Goal: Information Seeking & Learning: Check status

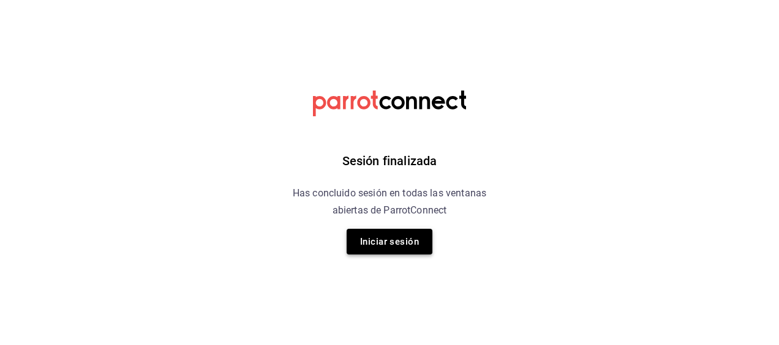
click at [409, 229] on button "Iniciar sesión" at bounding box center [390, 242] width 86 height 26
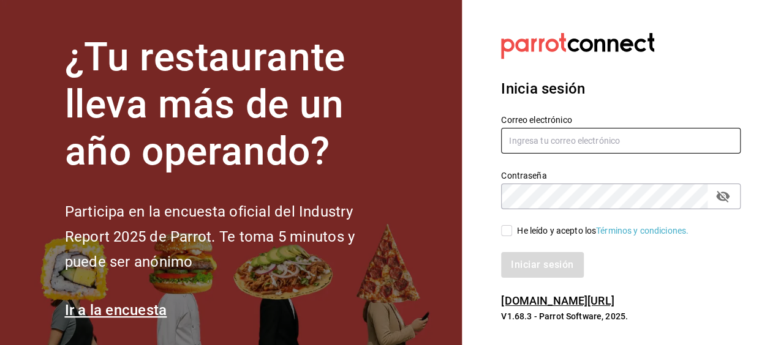
type input "[PERSON_NAME][EMAIL_ADDRESS][PERSON_NAME][DOMAIN_NAME]"
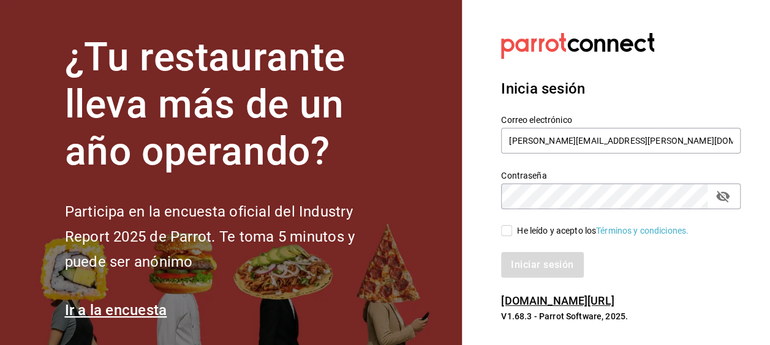
click at [503, 231] on input "He leído y acepto los Términos y condiciones." at bounding box center [506, 230] width 11 height 11
checkbox input "true"
click at [545, 269] on button "Iniciar sesión" at bounding box center [542, 265] width 83 height 26
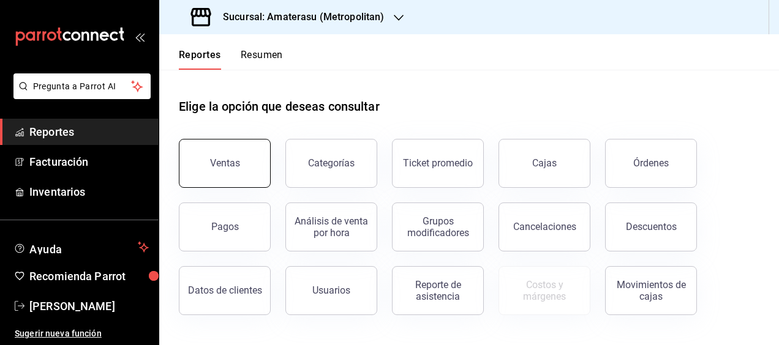
click at [219, 181] on button "Ventas" at bounding box center [225, 163] width 92 height 49
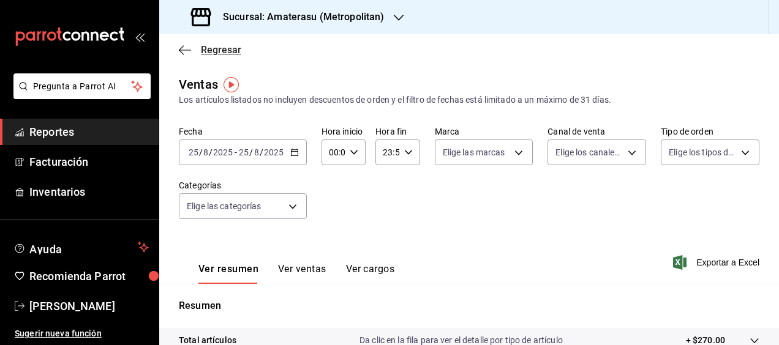
click at [182, 48] on icon "button" at bounding box center [185, 50] width 12 height 11
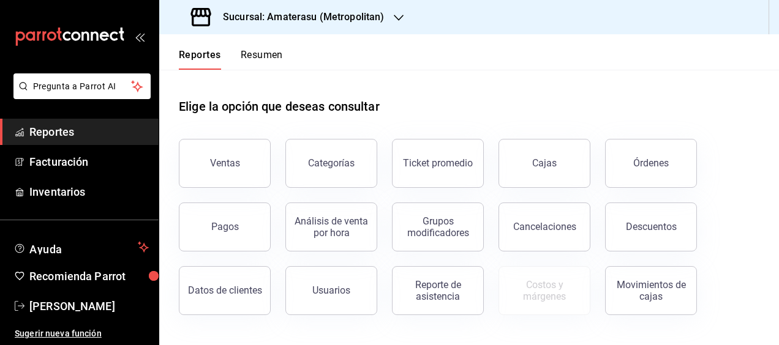
click at [397, 11] on div at bounding box center [399, 17] width 10 height 13
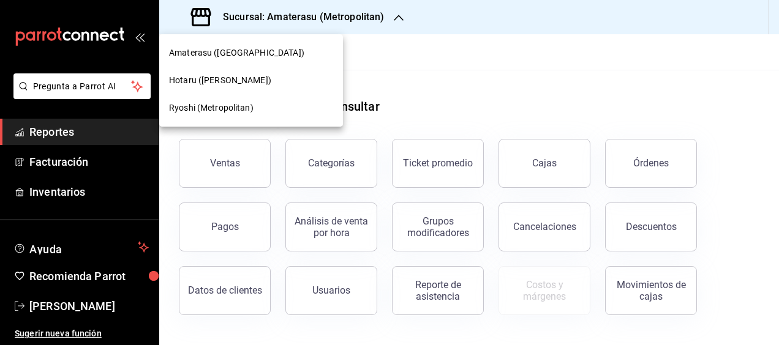
click at [191, 108] on span "Ryoshi (Metropolitan)" at bounding box center [211, 108] width 85 height 13
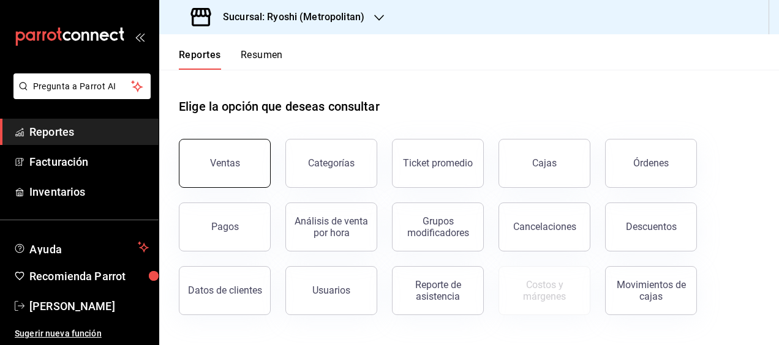
click at [233, 170] on button "Ventas" at bounding box center [225, 163] width 92 height 49
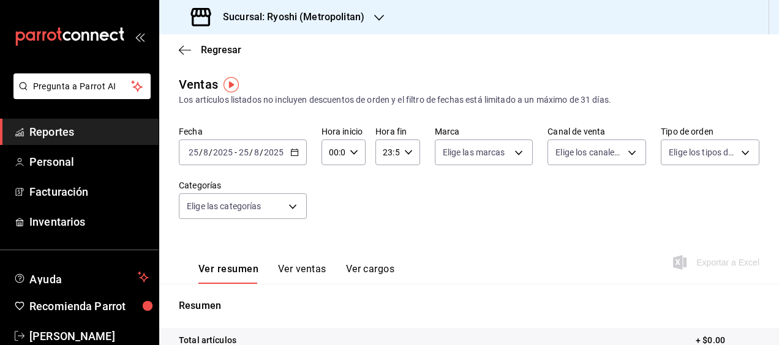
click at [295, 152] on icon "button" at bounding box center [294, 152] width 9 height 9
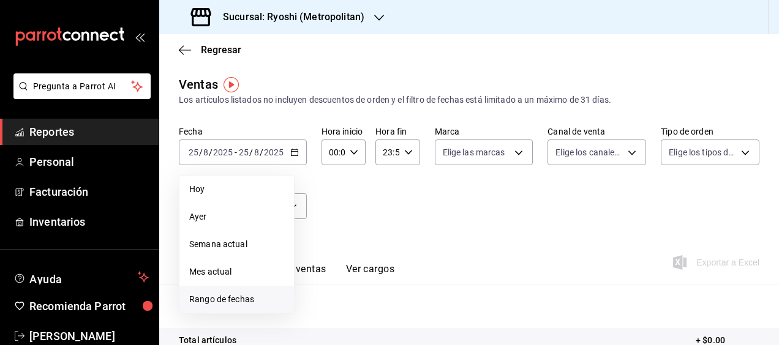
click at [238, 295] on span "Rango de fechas" at bounding box center [236, 299] width 95 height 13
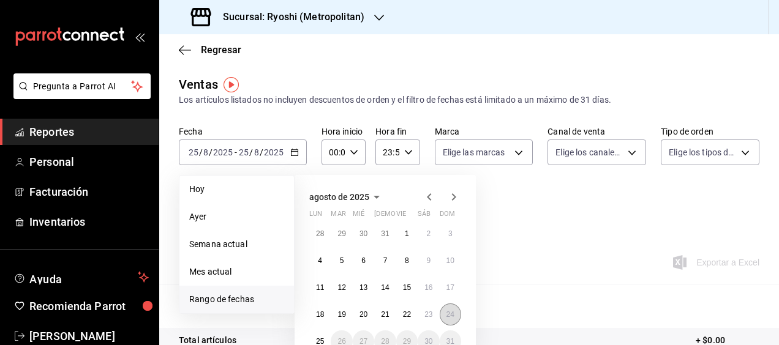
click at [446, 315] on abbr "24" at bounding box center [450, 314] width 8 height 9
click at [315, 341] on button "25" at bounding box center [319, 342] width 21 height 22
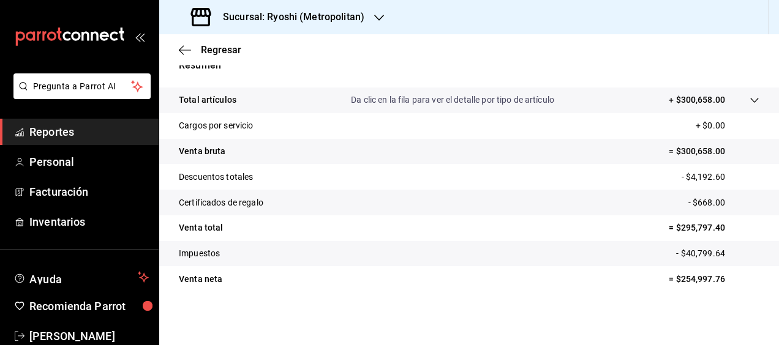
scroll to position [241, 0]
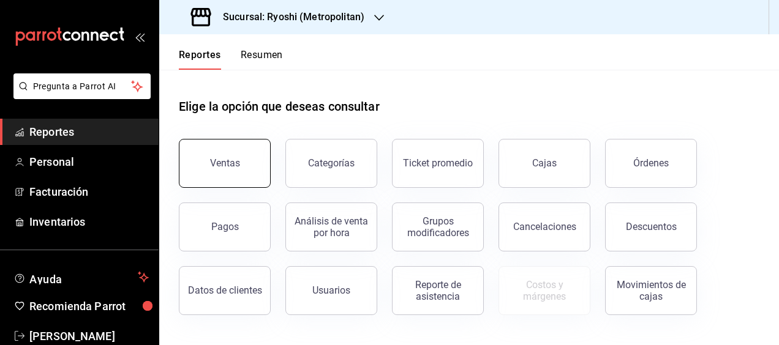
click at [238, 160] on div "Ventas" at bounding box center [225, 163] width 30 height 12
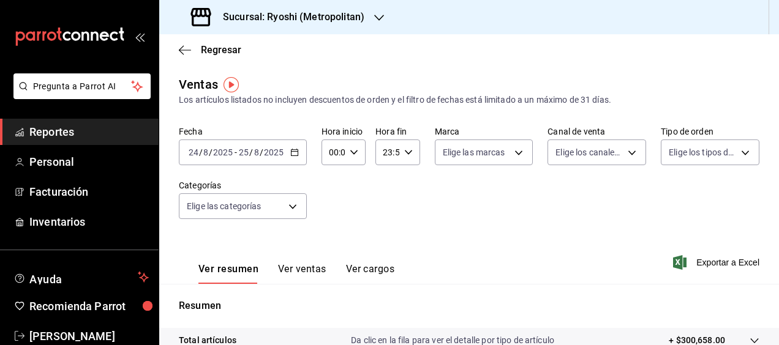
click at [293, 152] on \(Stroke\) "button" at bounding box center [294, 151] width 7 height 1
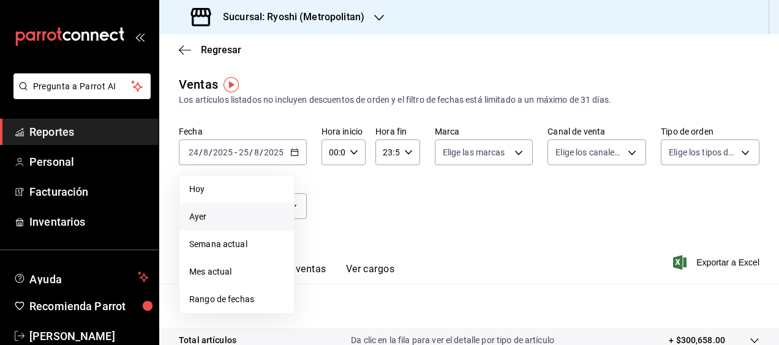
click at [198, 219] on span "Ayer" at bounding box center [236, 217] width 95 height 13
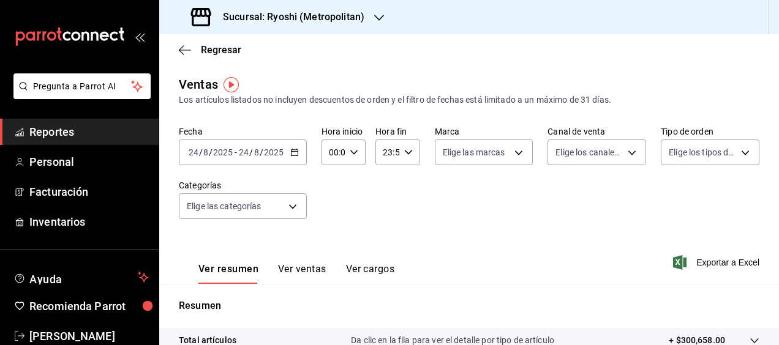
click at [266, 151] on input "2025" at bounding box center [273, 153] width 21 height 10
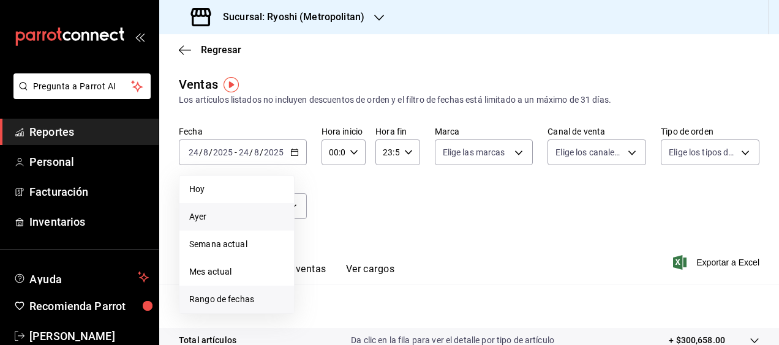
click at [218, 295] on span "Rango de fechas" at bounding box center [236, 299] width 95 height 13
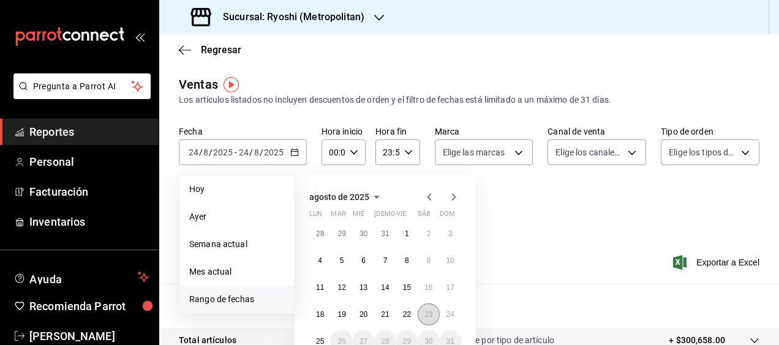
click at [424, 310] on button "23" at bounding box center [428, 315] width 21 height 22
click at [447, 315] on abbr "24" at bounding box center [450, 314] width 8 height 9
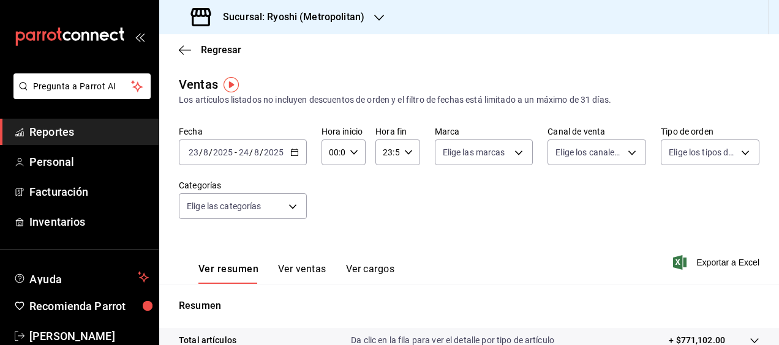
click at [361, 149] on div "00:00 Hora inicio" at bounding box center [344, 153] width 44 height 26
click at [337, 243] on button "02" at bounding box center [331, 242] width 17 height 24
click at [338, 243] on button "02" at bounding box center [331, 242] width 17 height 24
click at [339, 156] on div at bounding box center [389, 172] width 779 height 345
click at [333, 149] on input "02:00" at bounding box center [333, 152] width 23 height 24
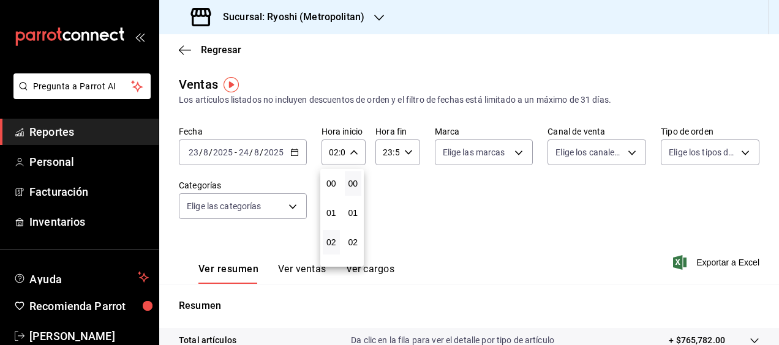
scroll to position [59, 0]
click at [338, 239] on button "04" at bounding box center [331, 242] width 17 height 24
type input "04:00"
click at [407, 154] on div at bounding box center [389, 172] width 779 height 345
click at [407, 154] on icon "button" at bounding box center [408, 152] width 9 height 9
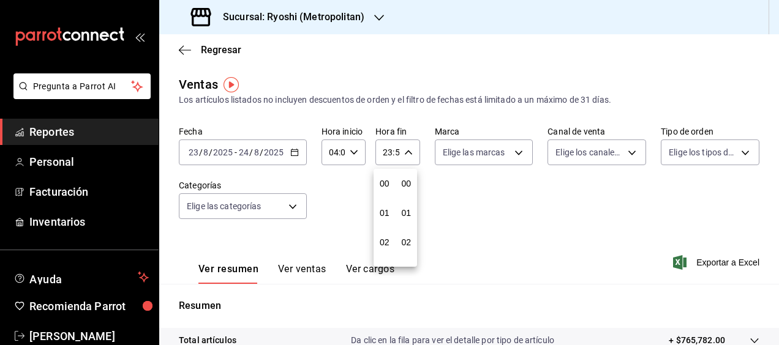
scroll to position [1666, 0]
click at [406, 154] on div at bounding box center [389, 172] width 779 height 345
click at [406, 154] on icon "button" at bounding box center [408, 152] width 9 height 9
click at [388, 184] on button "21" at bounding box center [384, 193] width 17 height 24
click at [387, 152] on div at bounding box center [389, 172] width 779 height 345
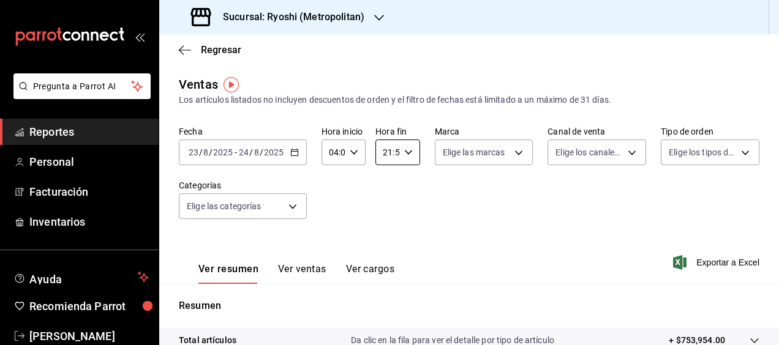
click at [387, 152] on input "21:59" at bounding box center [386, 152] width 23 height 24
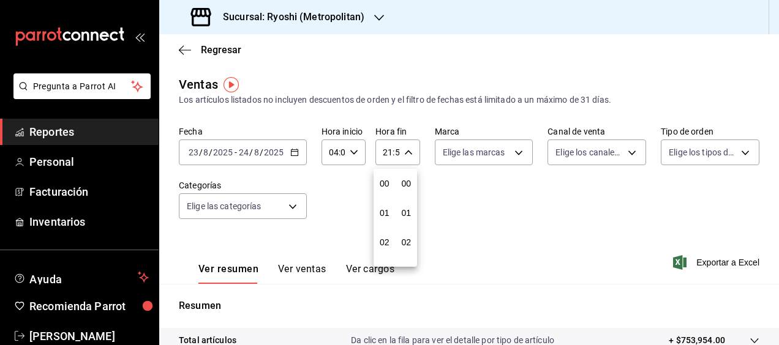
scroll to position [1666, 0]
click at [388, 152] on div at bounding box center [389, 172] width 779 height 345
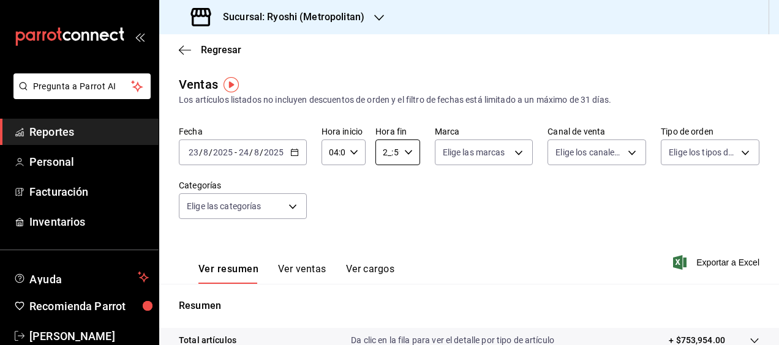
type input "__:59"
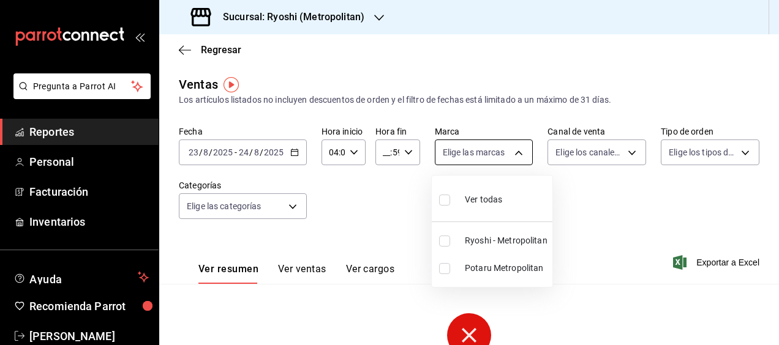
click at [512, 157] on body "Pregunta a Parrot AI Reportes Personal Facturación Inventarios Ayuda Recomienda…" at bounding box center [389, 172] width 779 height 345
click at [442, 201] on input "checkbox" at bounding box center [444, 200] width 11 height 11
checkbox input "true"
type input "afd8f7e0-6441-4225-b079-3ecb6f1759bb,a0f13850-a6cf-4674-87cd-ec670d2b59b9"
checkbox input "true"
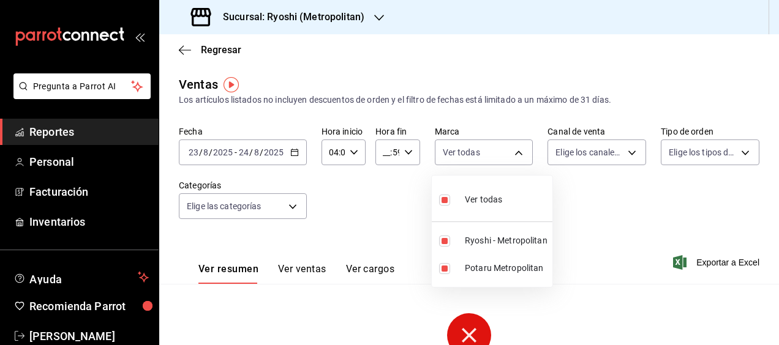
checkbox input "true"
click at [772, 337] on div at bounding box center [389, 172] width 779 height 345
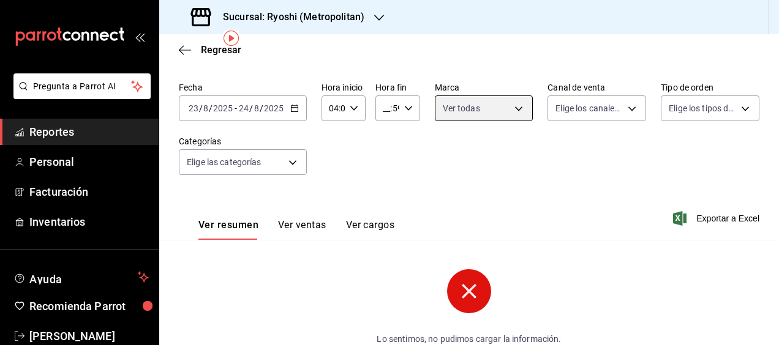
scroll to position [49, 0]
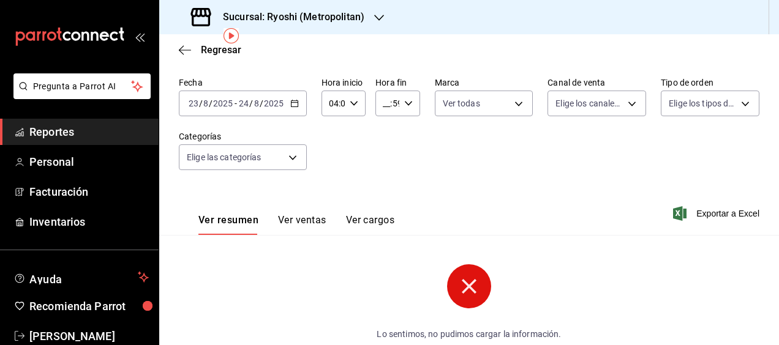
click at [388, 97] on input "__:59" at bounding box center [386, 103] width 23 height 24
click at [386, 133] on span "00" at bounding box center [384, 135] width 2 height 10
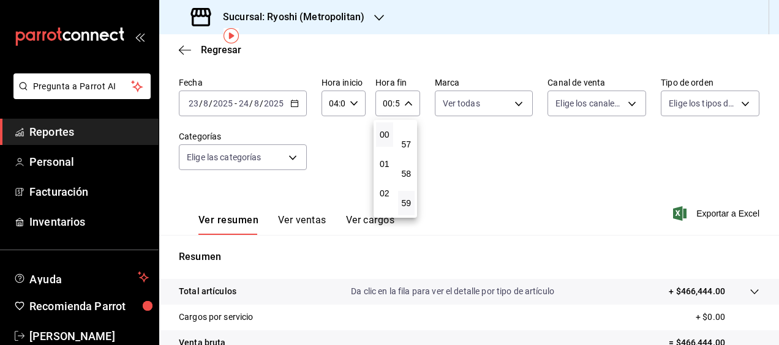
click at [389, 105] on div at bounding box center [389, 172] width 779 height 345
click at [391, 103] on input "00:59" at bounding box center [386, 103] width 23 height 24
click at [392, 190] on button "02" at bounding box center [384, 193] width 17 height 24
type input "02:59"
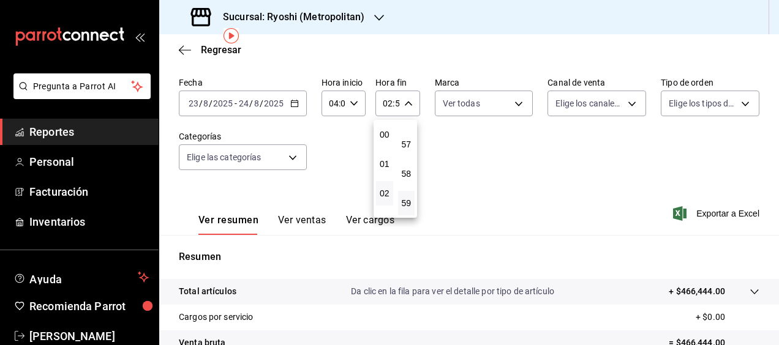
click at [773, 331] on div at bounding box center [389, 172] width 779 height 345
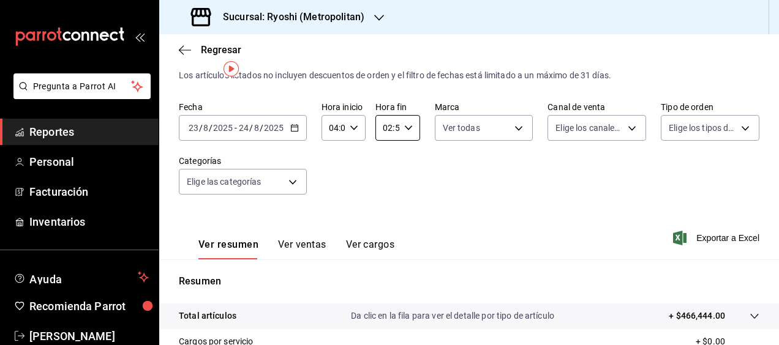
scroll to position [73, 0]
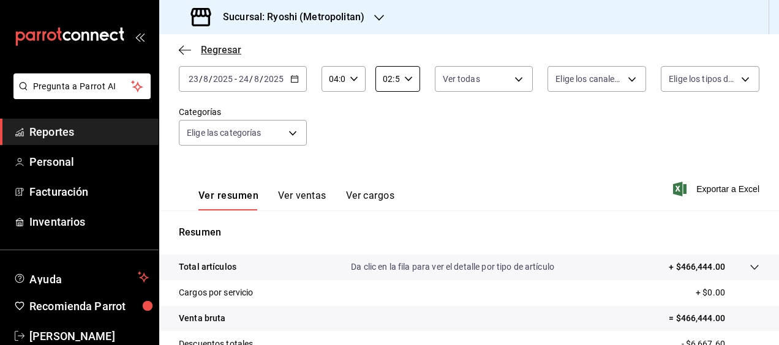
click at [183, 47] on icon "button" at bounding box center [185, 50] width 12 height 11
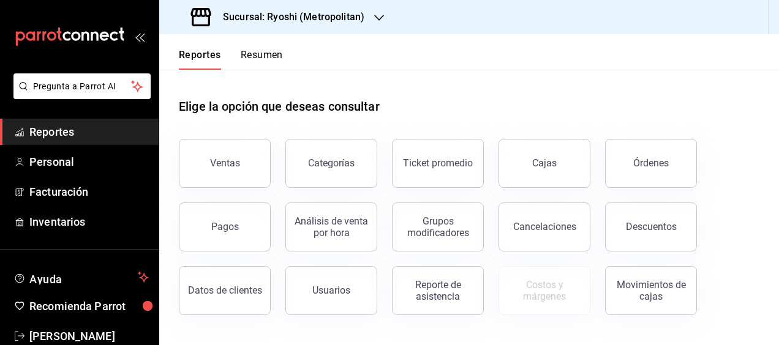
click at [185, 50] on button "Reportes" at bounding box center [200, 59] width 42 height 21
click at [775, 48] on header "Reportes Resumen" at bounding box center [469, 52] width 620 height 36
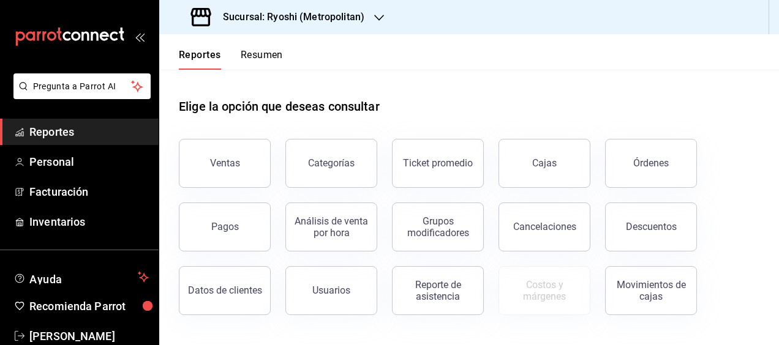
click at [775, 48] on header "Reportes Resumen" at bounding box center [469, 52] width 620 height 36
click at [774, 43] on header "Reportes Resumen" at bounding box center [469, 52] width 620 height 36
click at [209, 149] on button "Ventas" at bounding box center [225, 163] width 92 height 49
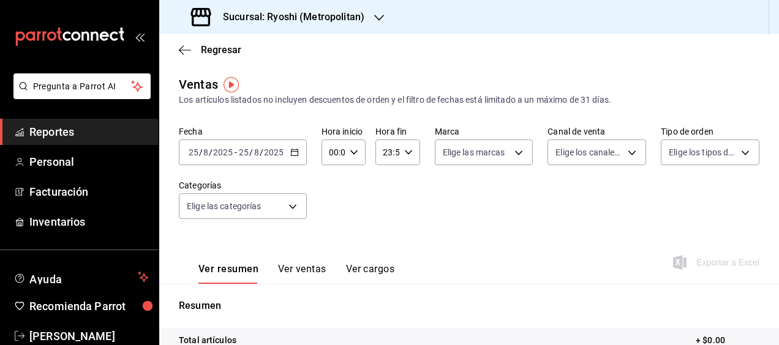
click at [342, 154] on input "00:00" at bounding box center [333, 152] width 23 height 24
drag, startPoint x: 329, startPoint y: 187, endPoint x: 292, endPoint y: 155, distance: 50.0
click at [285, 156] on div "00 01 02 03 04 05 06 07 08 09 10 11 12 13 14 15 16 17 18 19 20 21 22 23 00 01 0…" at bounding box center [389, 175] width 779 height 342
click at [294, 156] on div at bounding box center [389, 172] width 779 height 345
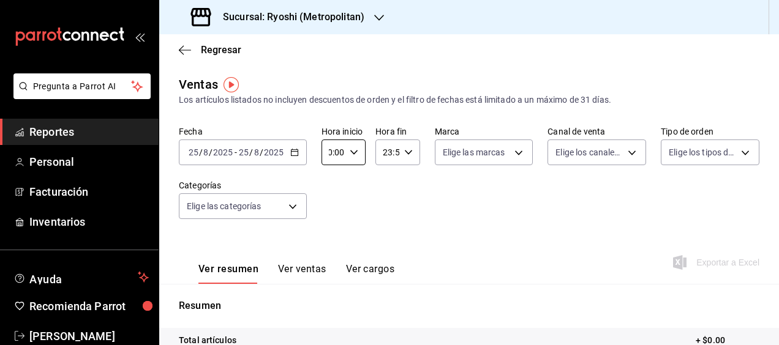
click at [294, 149] on \(Stroke\) "button" at bounding box center [294, 152] width 7 height 7
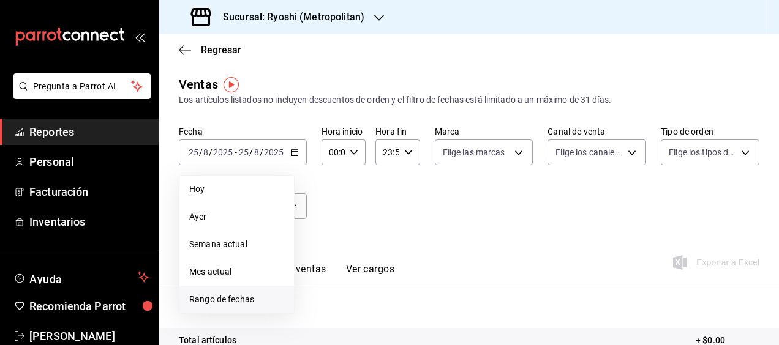
click at [246, 296] on span "Rango de fechas" at bounding box center [236, 299] width 95 height 13
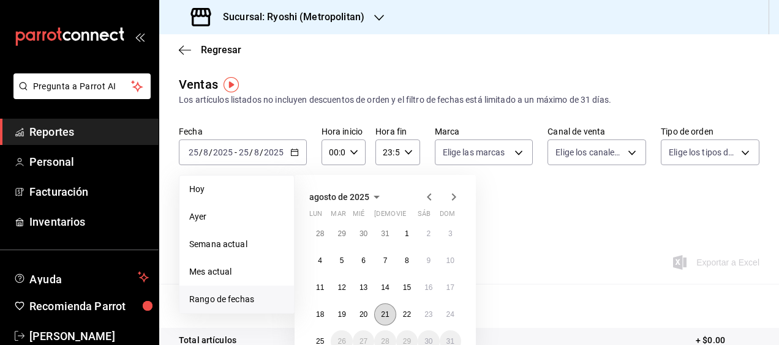
click at [389, 315] on button "21" at bounding box center [384, 315] width 21 height 22
click at [408, 318] on abbr "22" at bounding box center [407, 314] width 8 height 9
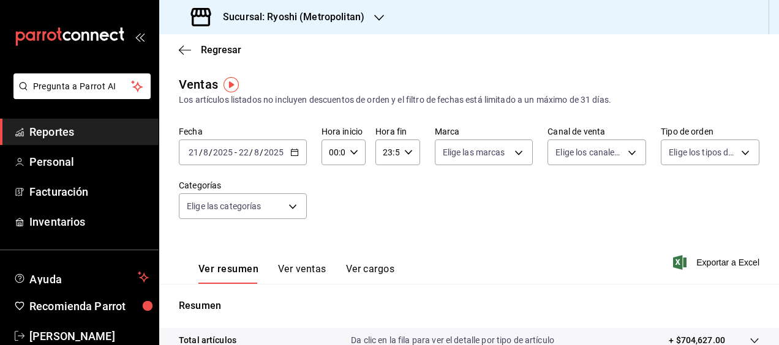
click at [350, 152] on icon "button" at bounding box center [354, 152] width 9 height 9
click at [333, 245] on span "02" at bounding box center [331, 243] width 2 height 10
type input "02:00"
click at [408, 149] on div at bounding box center [389, 172] width 779 height 345
click at [408, 154] on icon "button" at bounding box center [408, 152] width 9 height 9
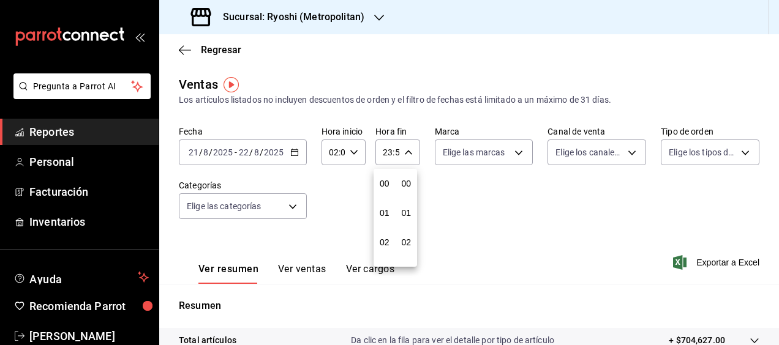
scroll to position [1666, 0]
click at [402, 152] on div at bounding box center [389, 172] width 779 height 345
click at [404, 152] on icon "button" at bounding box center [408, 152] width 9 height 9
click at [387, 149] on div at bounding box center [389, 172] width 779 height 345
click at [387, 149] on input "23:59" at bounding box center [386, 152] width 23 height 24
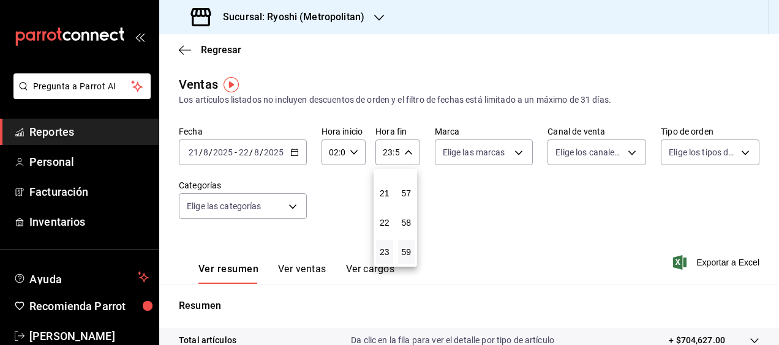
click at [405, 147] on div at bounding box center [389, 172] width 779 height 345
click at [390, 149] on input "23:59" at bounding box center [386, 152] width 23 height 24
drag, startPoint x: 393, startPoint y: 216, endPoint x: 386, endPoint y: 187, distance: 29.1
click at [386, 187] on div "00 01 02 03 04 05 06 07 08 09 10 11 12 13 14 15 16 17 18 19 20 21 22 23" at bounding box center [385, 218] width 22 height 98
drag, startPoint x: 386, startPoint y: 187, endPoint x: 501, endPoint y: 201, distance: 116.0
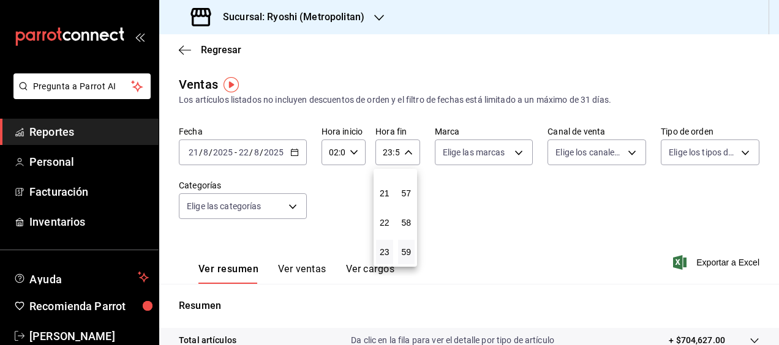
click at [501, 201] on div at bounding box center [389, 172] width 779 height 345
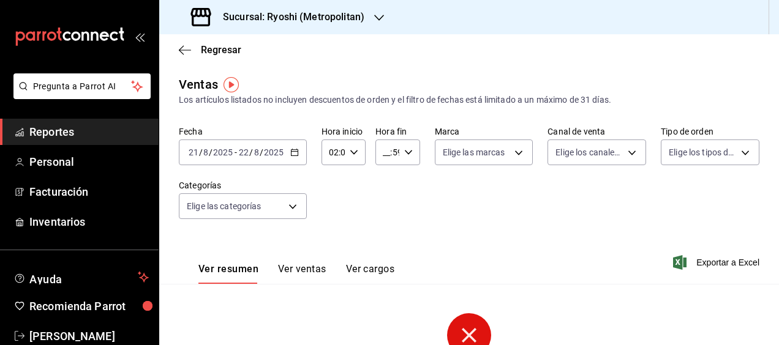
click at [388, 151] on input "__:59" at bounding box center [386, 152] width 23 height 24
click at [385, 246] on span "02" at bounding box center [384, 243] width 2 height 10
type input "02:59"
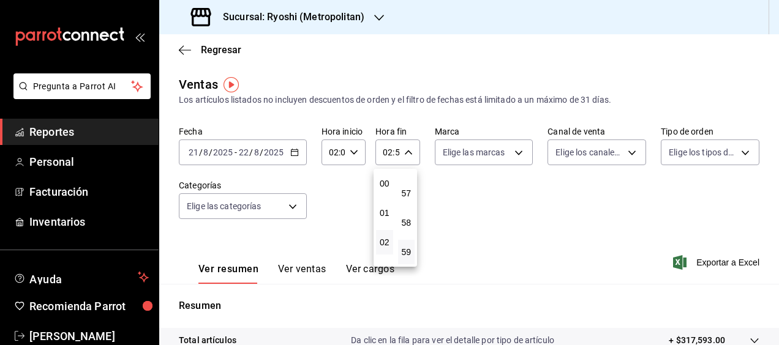
click at [512, 154] on div at bounding box center [389, 172] width 779 height 345
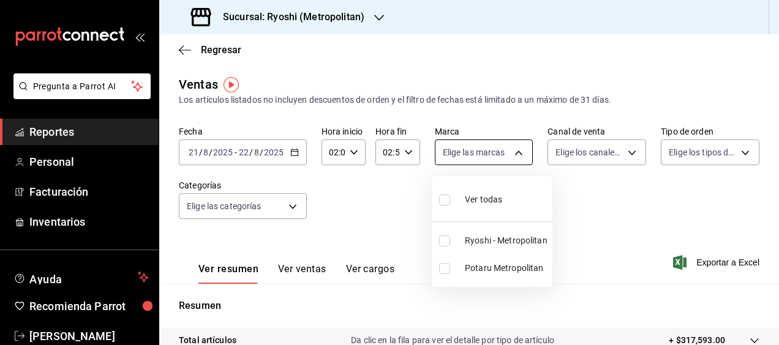
click at [518, 152] on body "Pregunta a Parrot AI Reportes Personal Facturación Inventarios Ayuda Recomienda…" at bounding box center [389, 172] width 779 height 345
click at [451, 200] on label at bounding box center [447, 200] width 16 height 18
click at [450, 200] on input "checkbox" at bounding box center [444, 200] width 11 height 11
checkbox input "false"
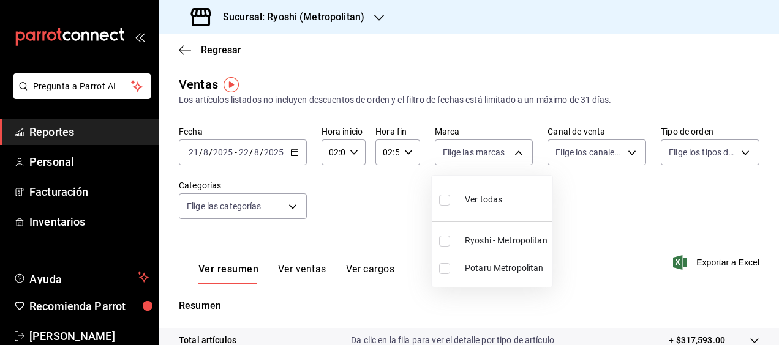
checkbox input "false"
click at [451, 200] on label at bounding box center [447, 200] width 16 height 18
click at [450, 200] on input "checkbox" at bounding box center [444, 200] width 11 height 11
checkbox input "false"
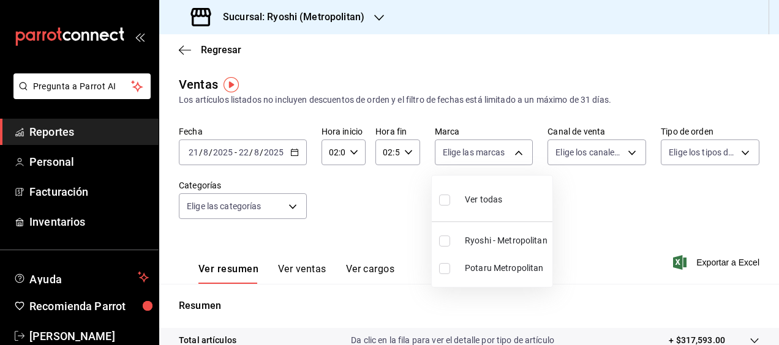
checkbox input "false"
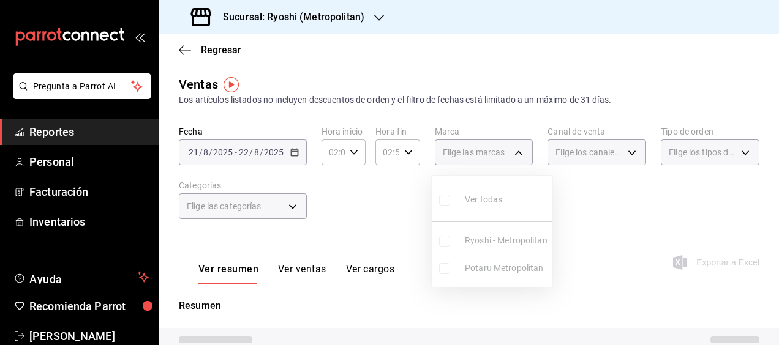
click at [448, 200] on input "checkbox" at bounding box center [444, 200] width 11 height 11
checkbox input "true"
type input "afd8f7e0-6441-4225-b079-3ecb6f1759bb,a0f13850-a6cf-4674-87cd-ec670d2b59b9"
checkbox input "true"
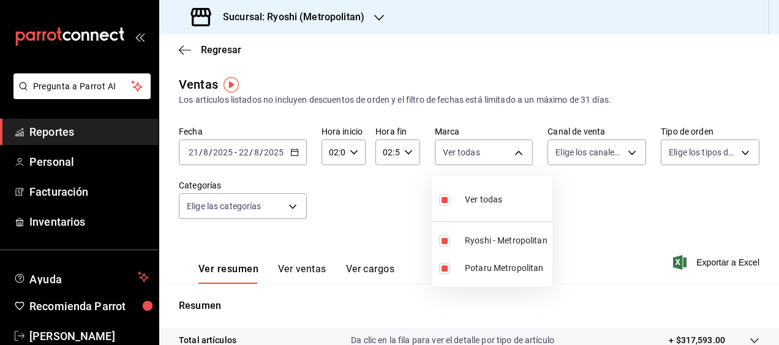
click at [775, 337] on div at bounding box center [389, 172] width 779 height 345
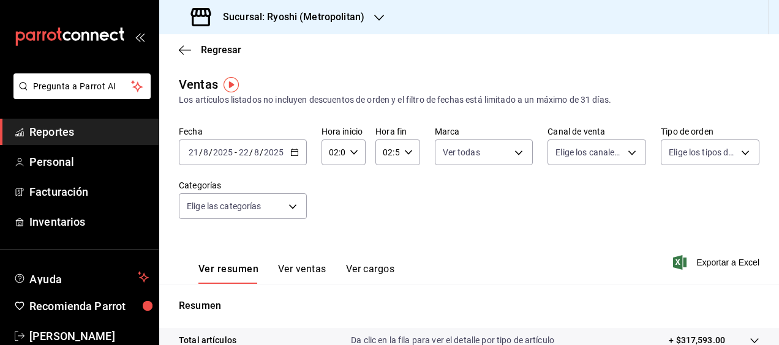
click at [293, 151] on icon "button" at bounding box center [294, 152] width 9 height 9
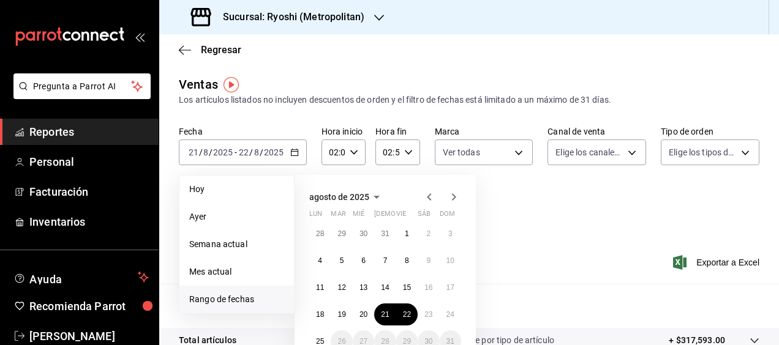
click at [224, 298] on span "Rango de fechas" at bounding box center [236, 299] width 95 height 13
click at [359, 313] on abbr "20" at bounding box center [363, 314] width 8 height 9
click at [380, 314] on button "21" at bounding box center [384, 315] width 21 height 22
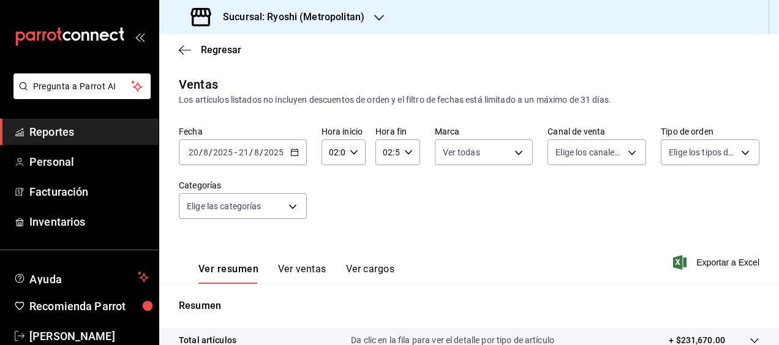
scroll to position [241, 0]
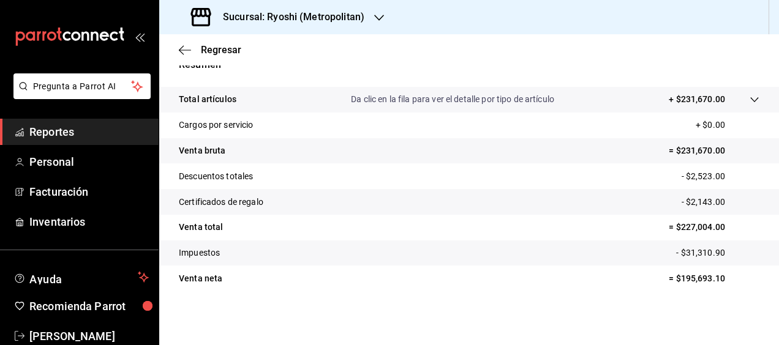
click at [770, 56] on div "Regresar Ventas Los artículos listados no incluyen descuentos de orden y el fil…" at bounding box center [469, 189] width 620 height 311
copy div "Ventas Los artículos listados no incluyen descuentos de orden y el filtro de fe…"
click at [760, 125] on tr "Cargos por servicio + $0.00" at bounding box center [469, 126] width 620 height 26
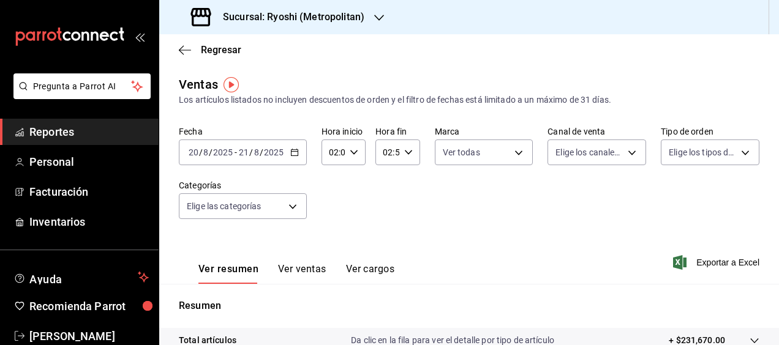
click at [291, 152] on icon "button" at bounding box center [294, 152] width 9 height 9
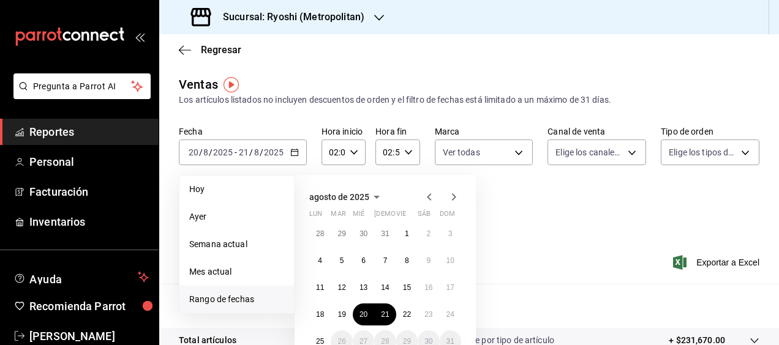
click at [246, 299] on span "Rango de fechas" at bounding box center [236, 299] width 95 height 13
click at [342, 310] on button "19" at bounding box center [341, 315] width 21 height 22
click at [360, 312] on abbr "20" at bounding box center [363, 314] width 8 height 9
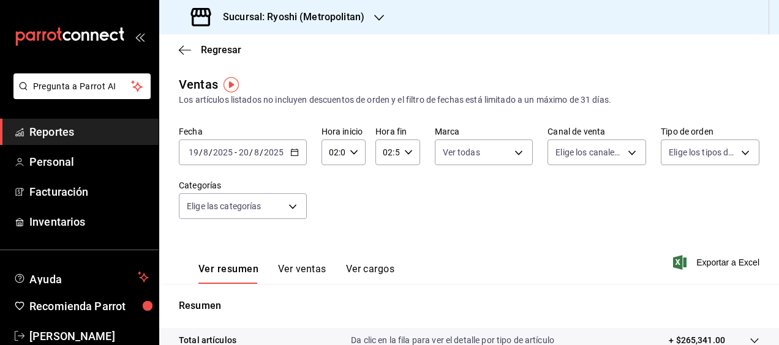
click at [237, 152] on div "2025-08-20 20 / 8 / 2025" at bounding box center [261, 153] width 48 height 10
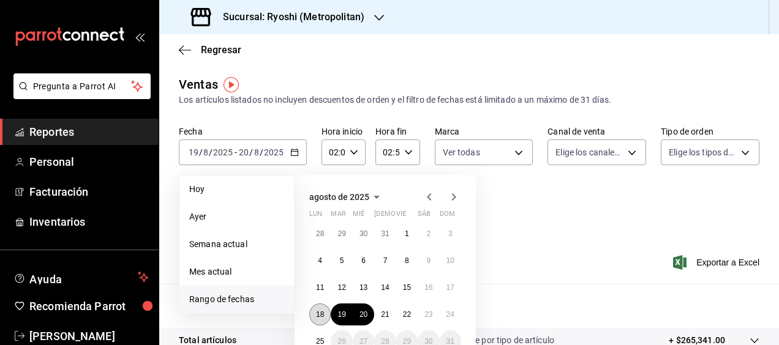
click at [319, 319] on button "18" at bounding box center [319, 315] width 21 height 22
click at [339, 318] on button "19" at bounding box center [341, 315] width 21 height 22
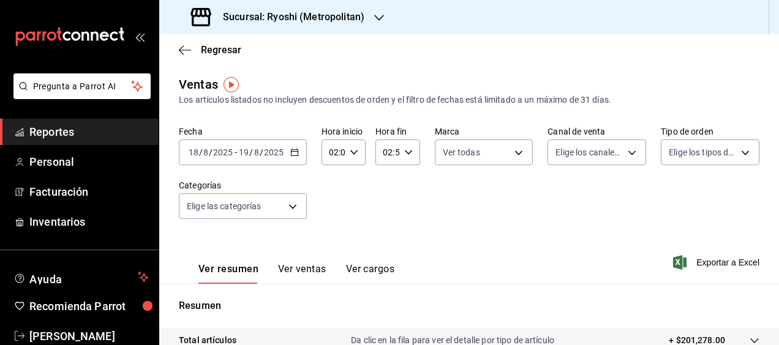
click at [208, 146] on div "2025-08-18 18 / 8 / 2025 - 2025-08-19 19 / 8 / 2025" at bounding box center [243, 153] width 128 height 26
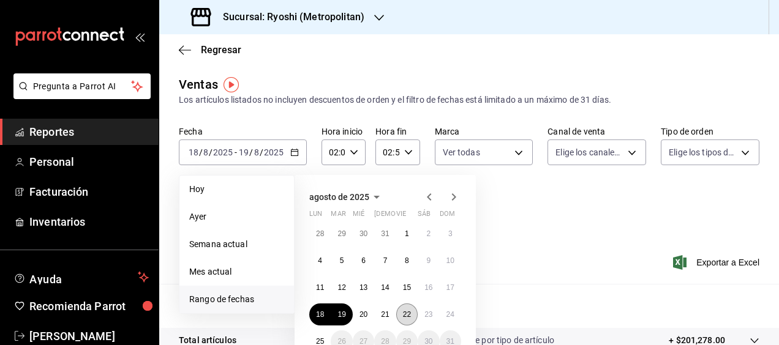
click at [407, 316] on abbr "22" at bounding box center [407, 314] width 8 height 9
click at [426, 314] on abbr "23" at bounding box center [428, 314] width 8 height 9
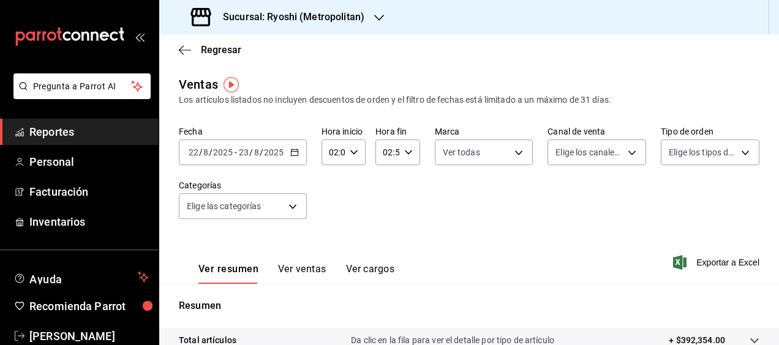
click at [241, 154] on input "23" at bounding box center [243, 153] width 11 height 10
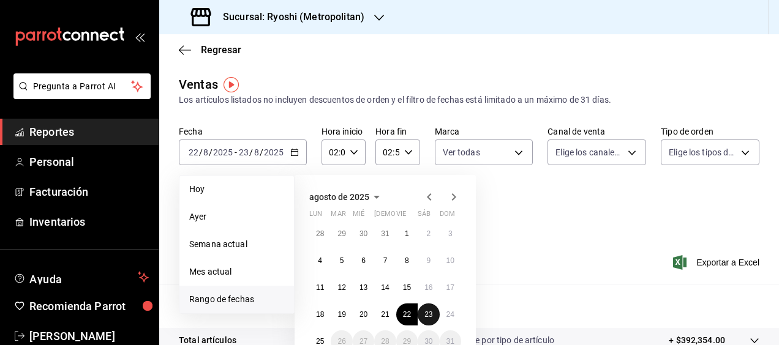
click at [426, 315] on abbr "23" at bounding box center [428, 314] width 8 height 9
click at [450, 314] on abbr "24" at bounding box center [450, 314] width 8 height 9
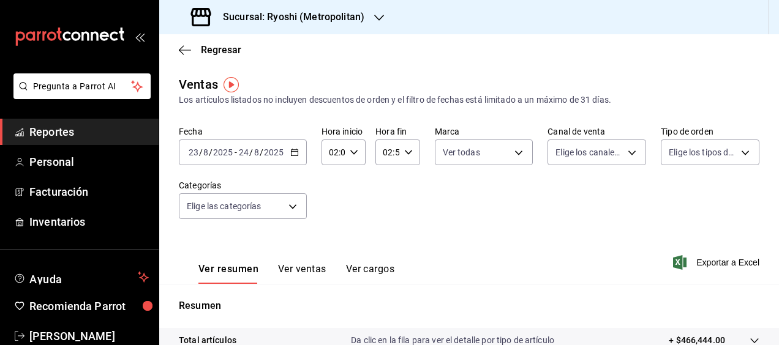
click at [260, 151] on span "/" at bounding box center [262, 153] width 4 height 10
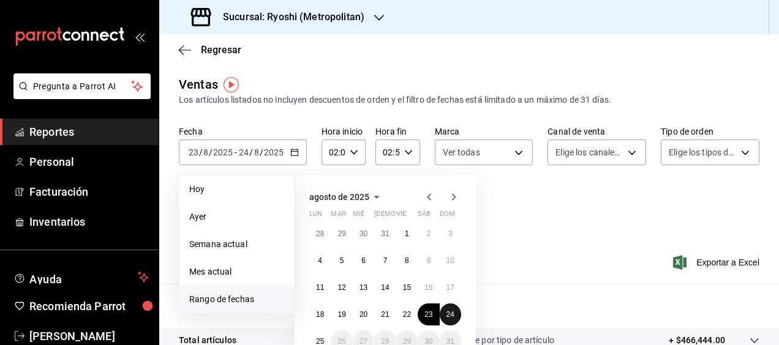
click at [448, 314] on abbr "24" at bounding box center [450, 314] width 8 height 9
click at [319, 343] on abbr "25" at bounding box center [320, 341] width 8 height 9
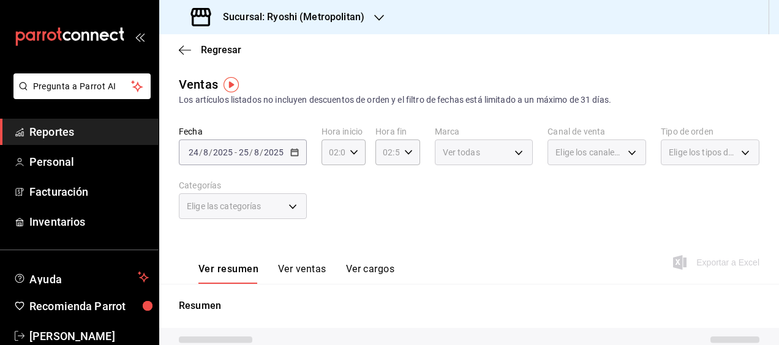
drag, startPoint x: 319, startPoint y: 343, endPoint x: 445, endPoint y: 340, distance: 126.2
click at [445, 340] on tr at bounding box center [469, 340] width 620 height 24
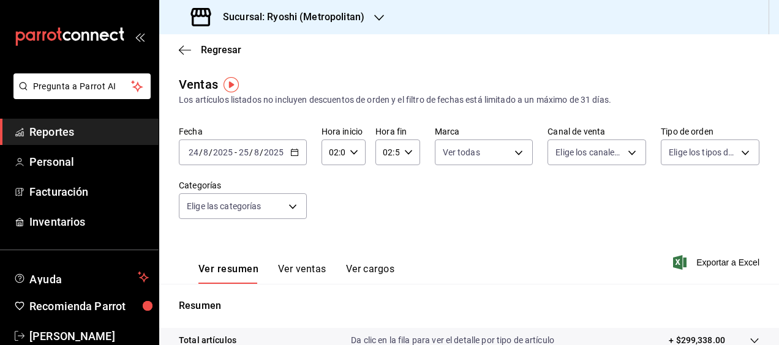
scroll to position [241, 0]
